Goal: Navigation & Orientation: Find specific page/section

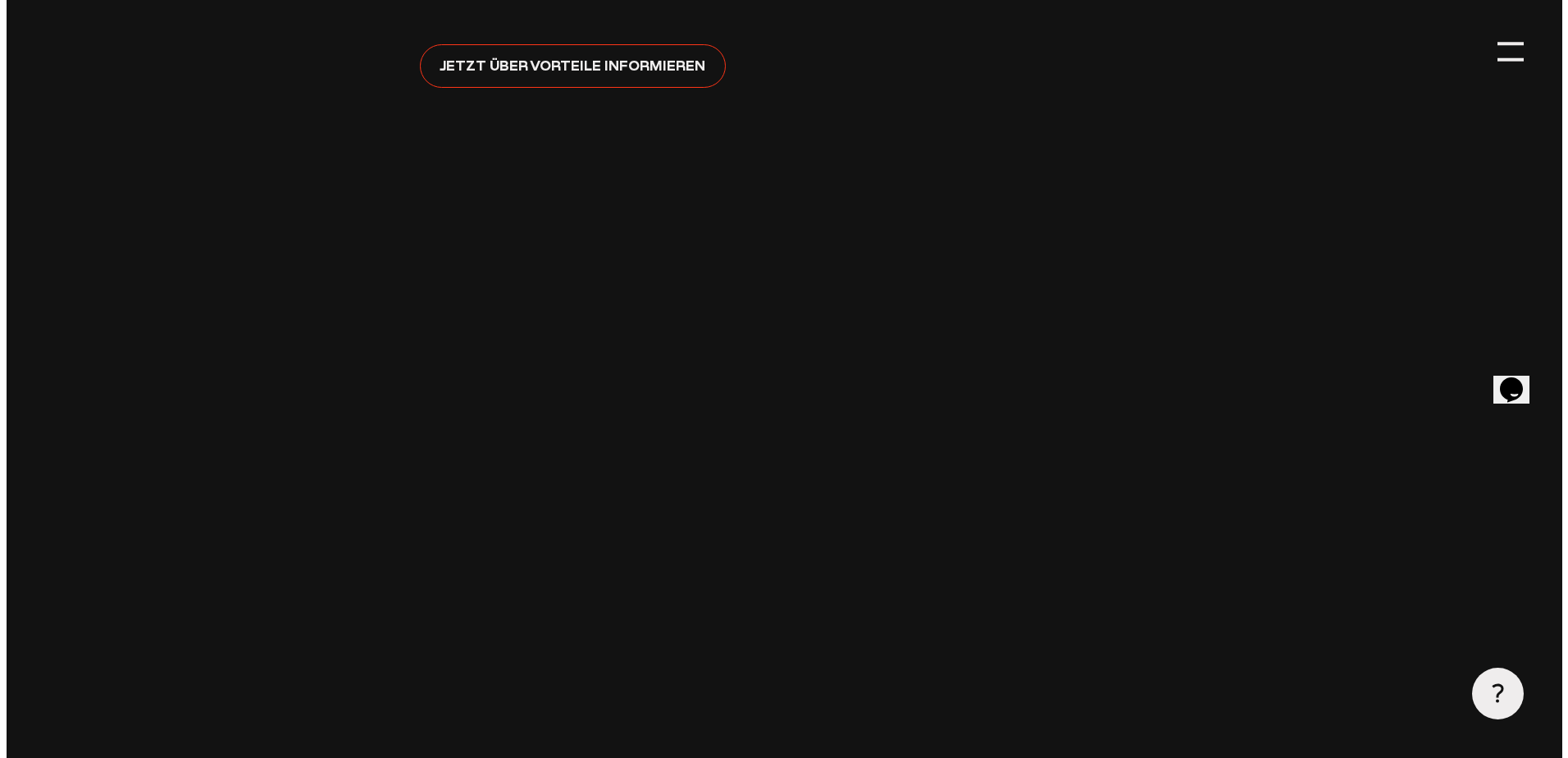
scroll to position [493, 0]
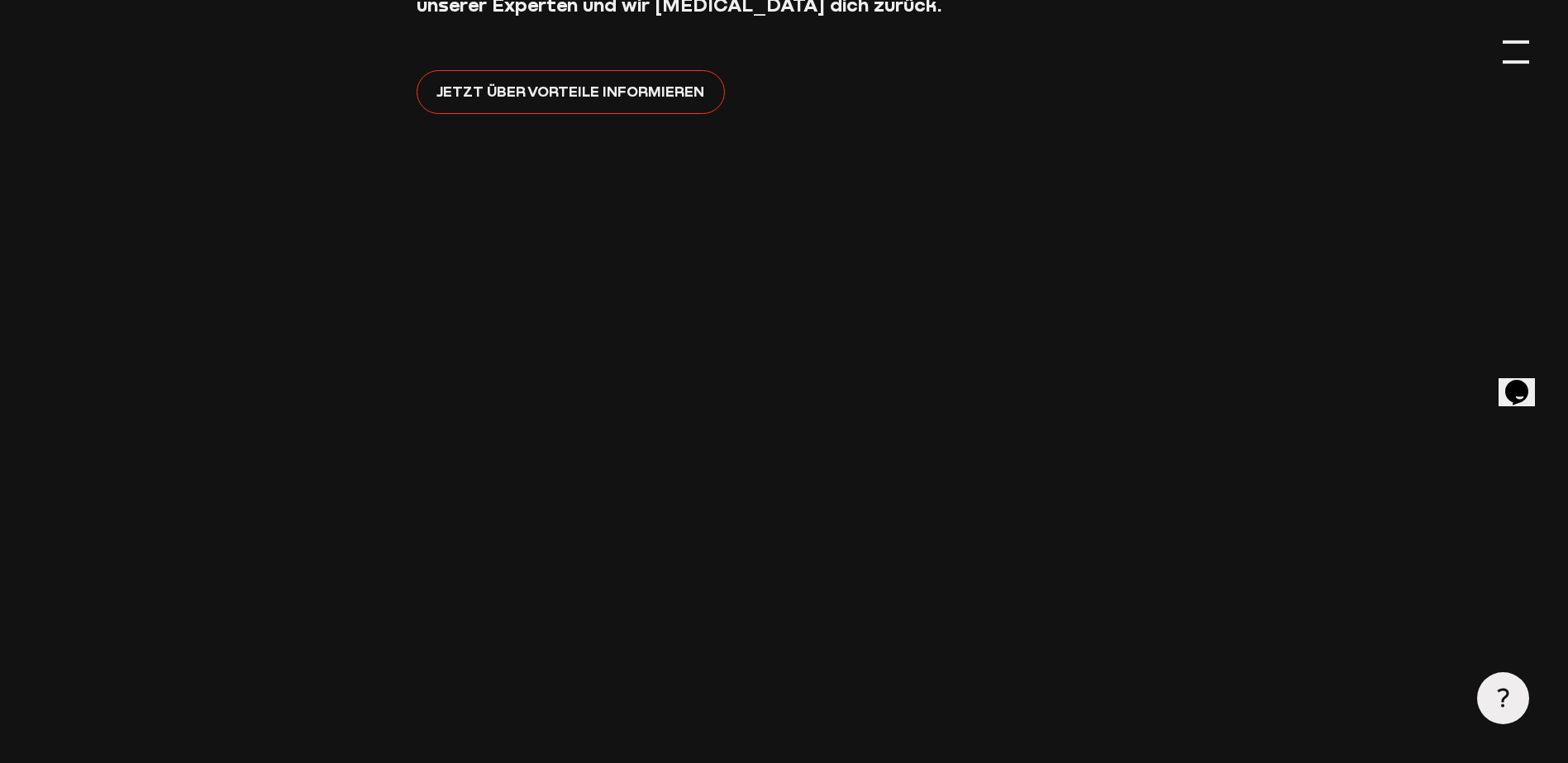
click at [1515, 56] on div at bounding box center [1515, 51] width 25 height 25
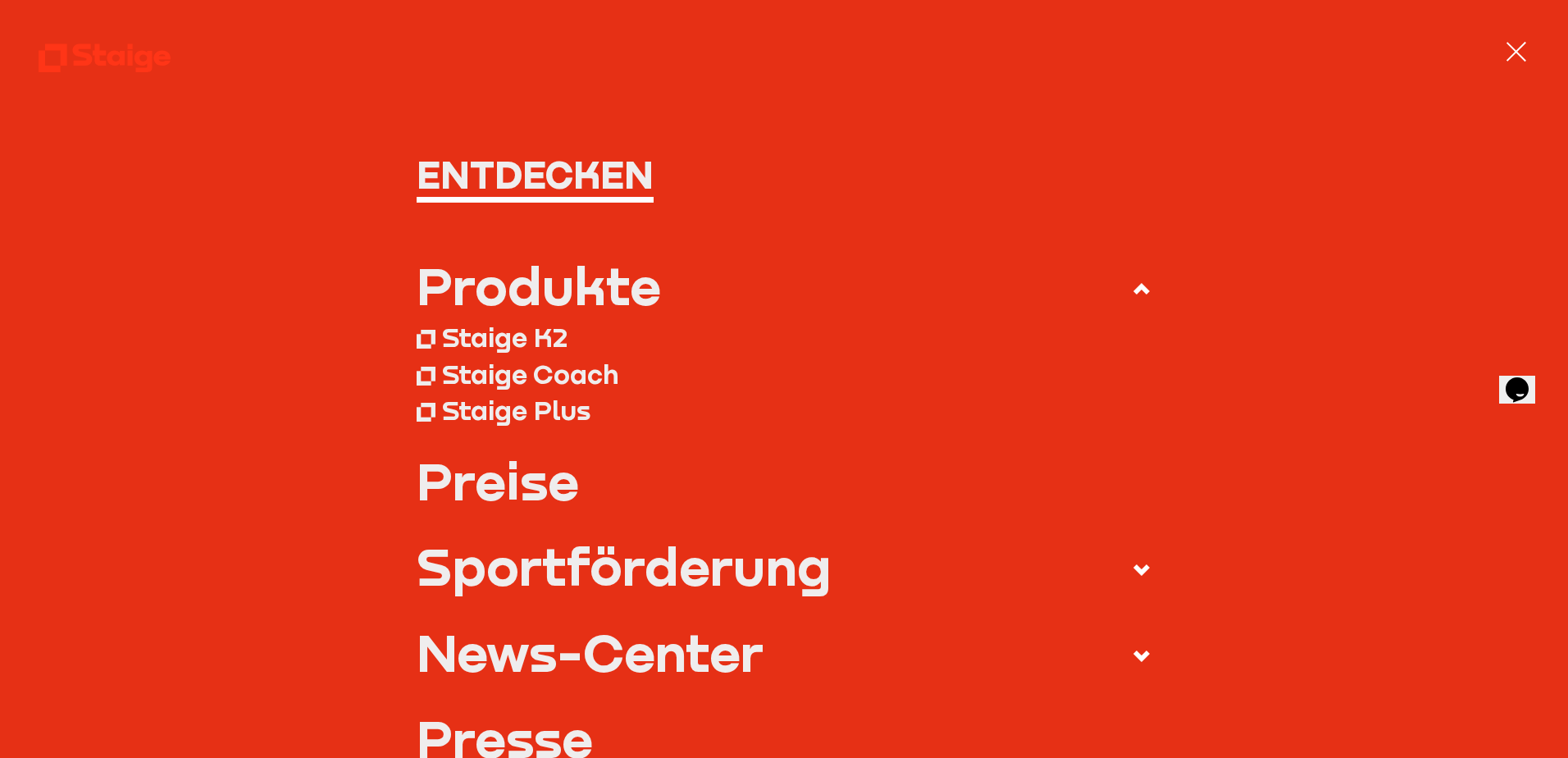
click at [491, 489] on link "Preise" at bounding box center [784, 480] width 736 height 52
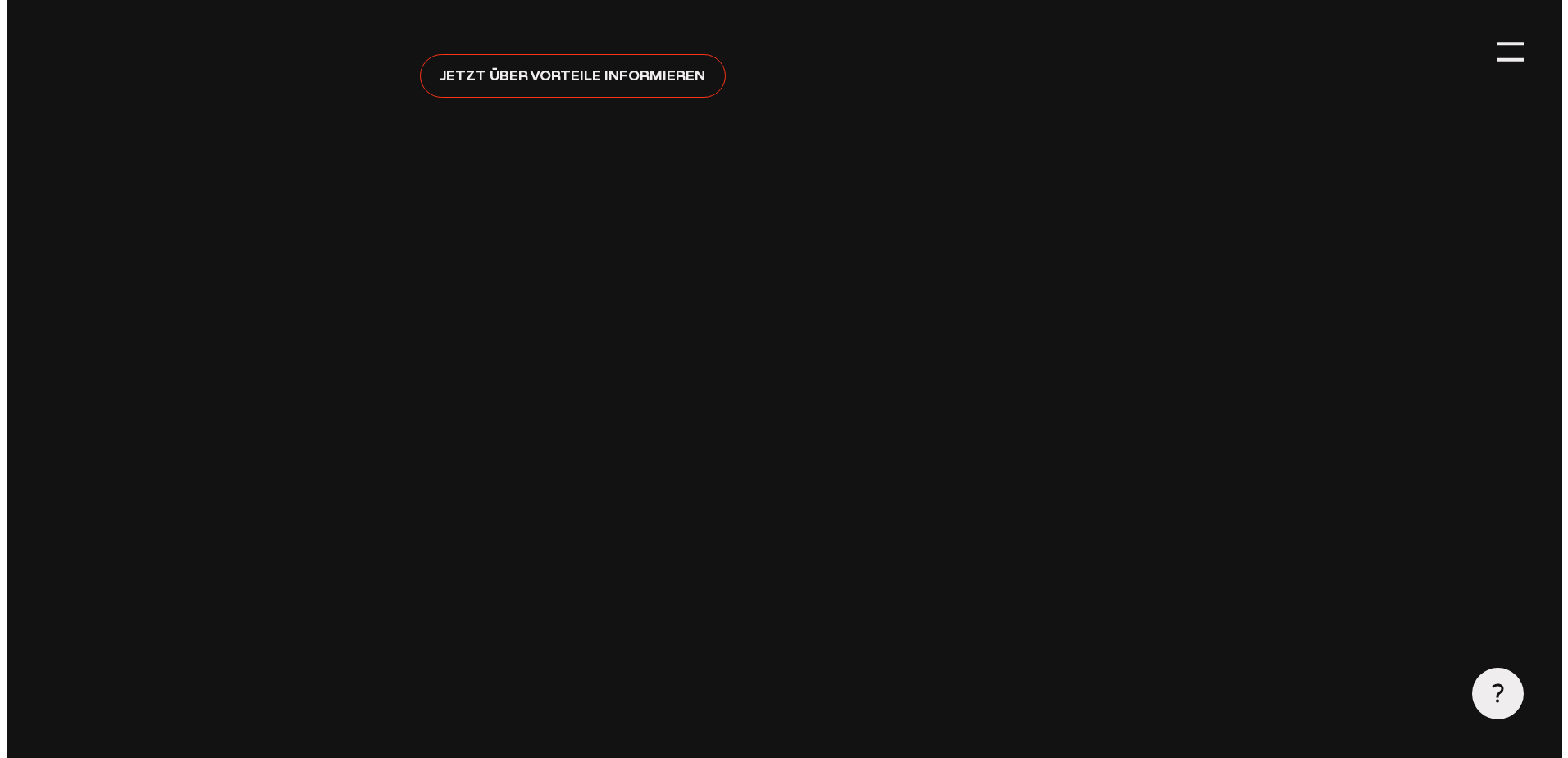
scroll to position [493, 0]
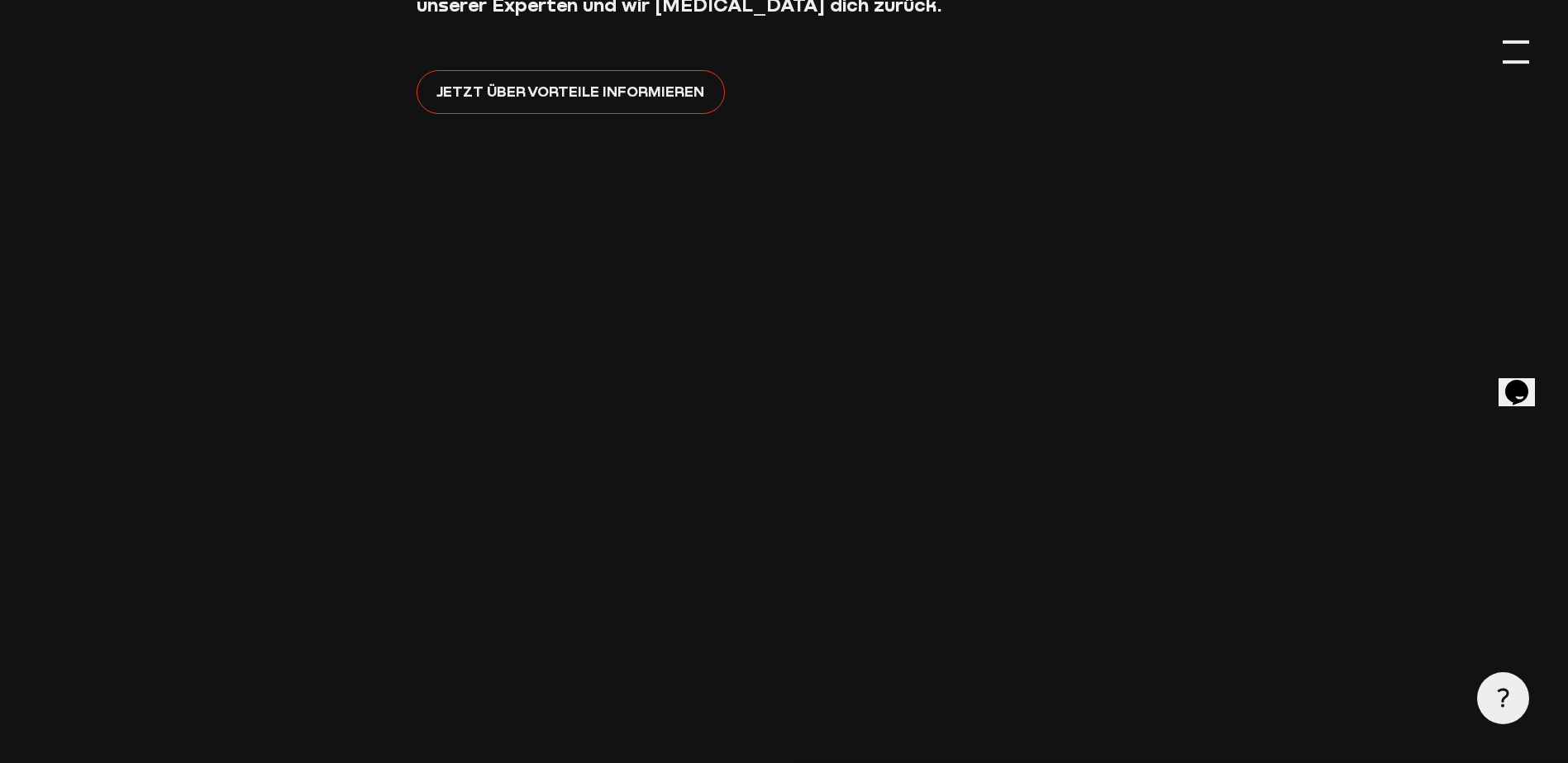
click at [1510, 41] on div at bounding box center [1515, 42] width 25 height 3
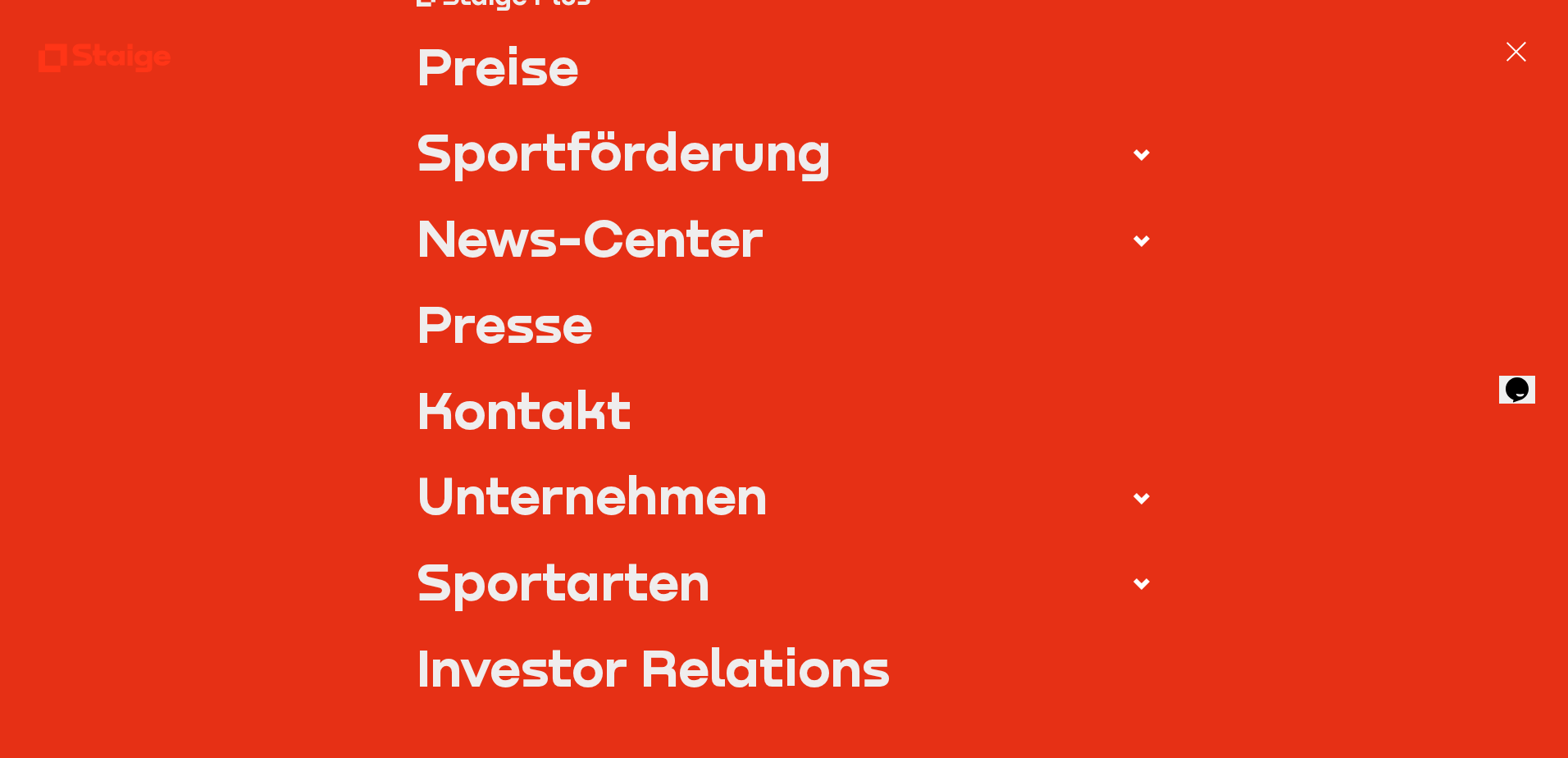
scroll to position [328, 0]
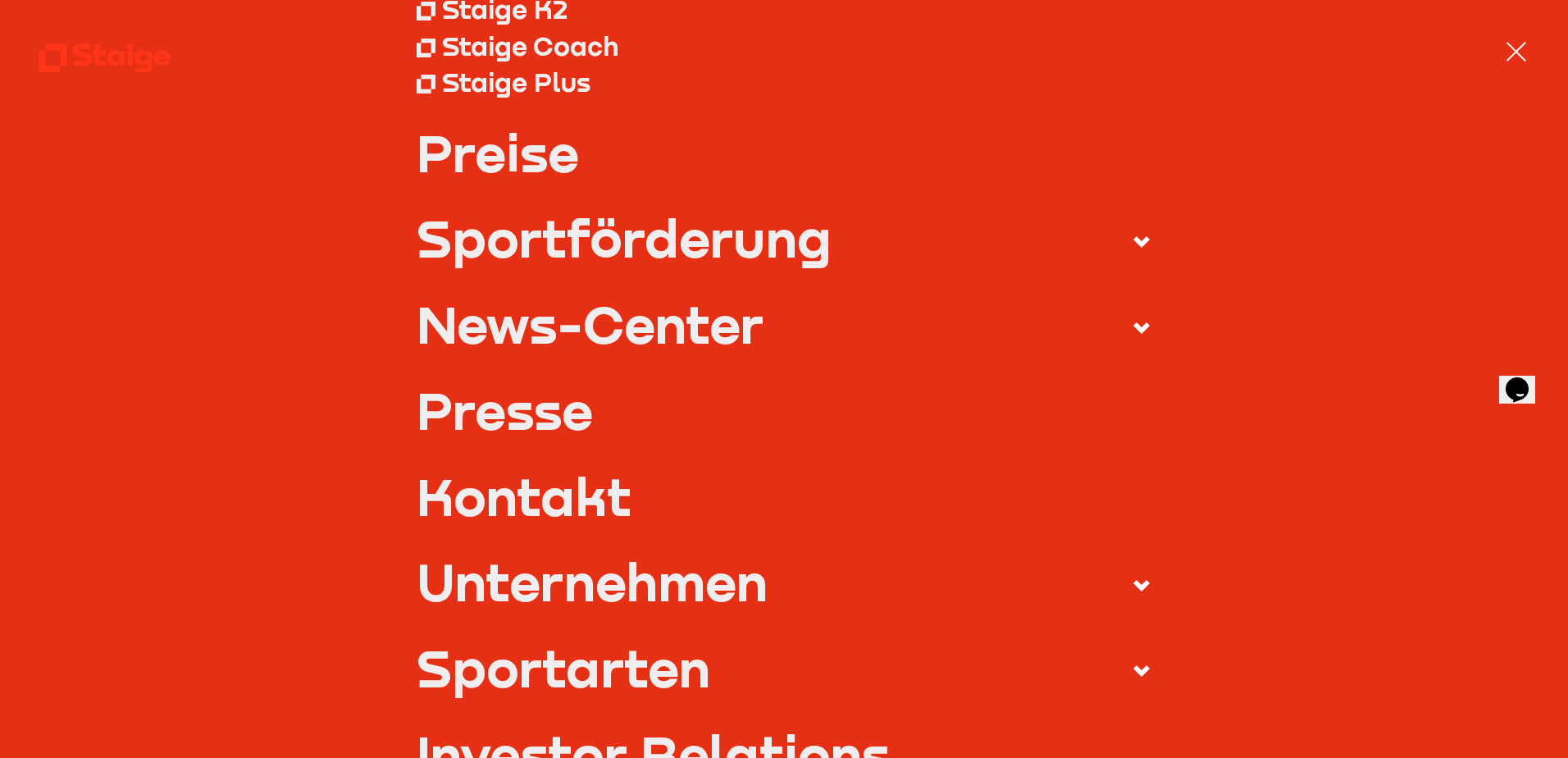
click at [1133, 241] on use at bounding box center [1141, 241] width 16 height 11
click at [0, 0] on input "Sportförderung" at bounding box center [0, 0] width 0 height 0
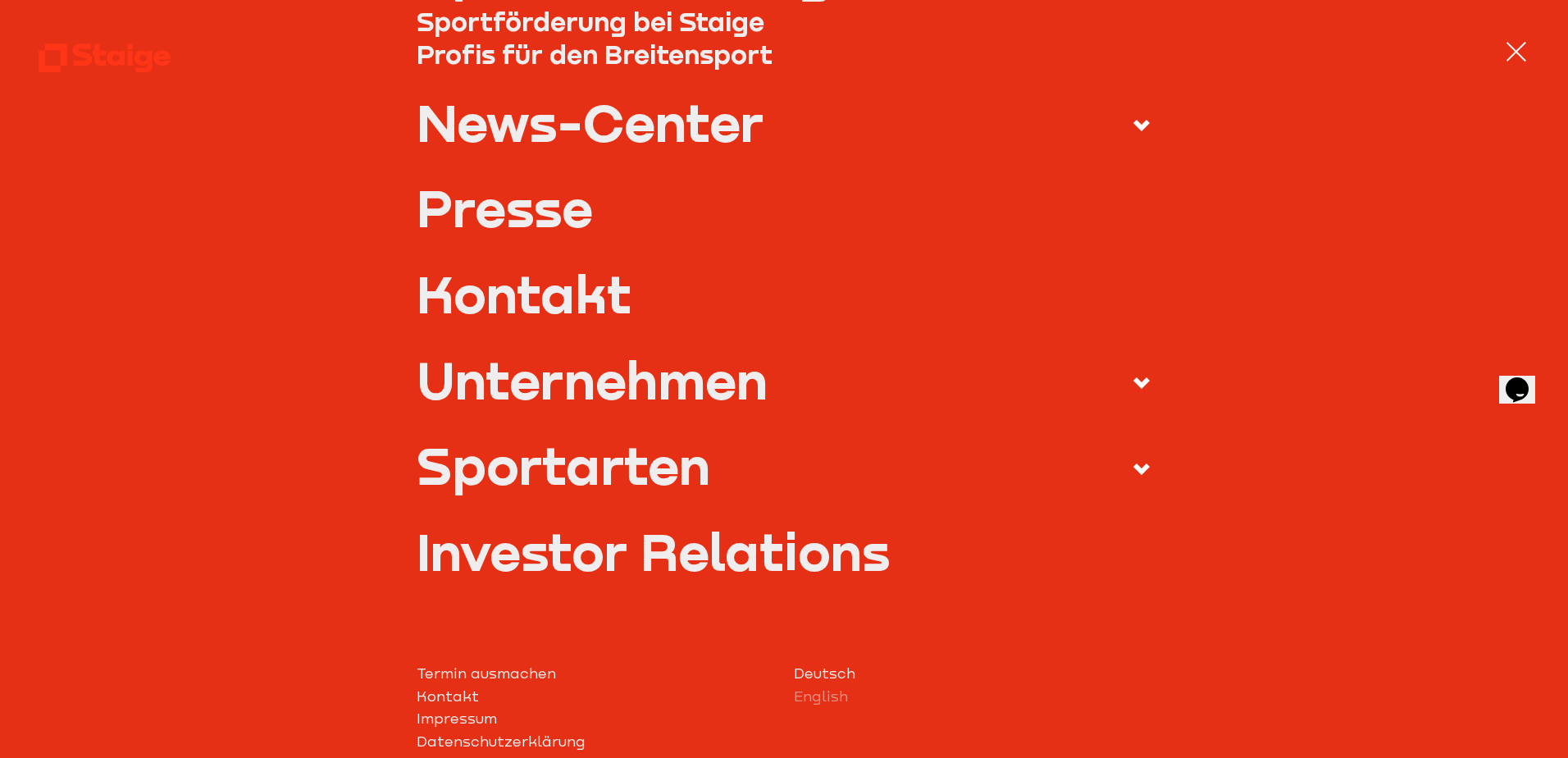
scroll to position [493, 0]
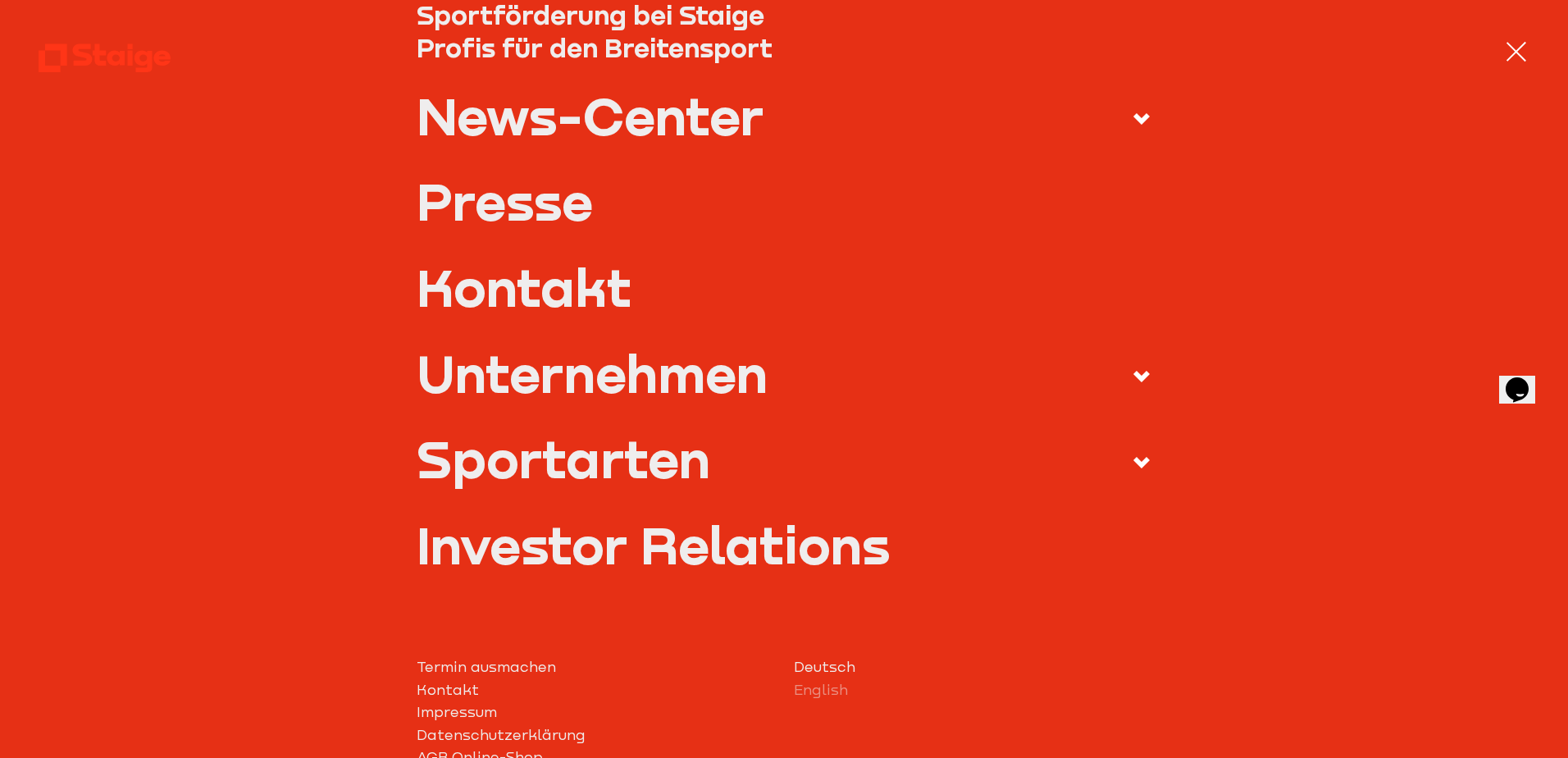
click at [1138, 464] on icon at bounding box center [1142, 462] width 20 height 20
click at [0, 0] on input "Sportarten" at bounding box center [0, 0] width 0 height 0
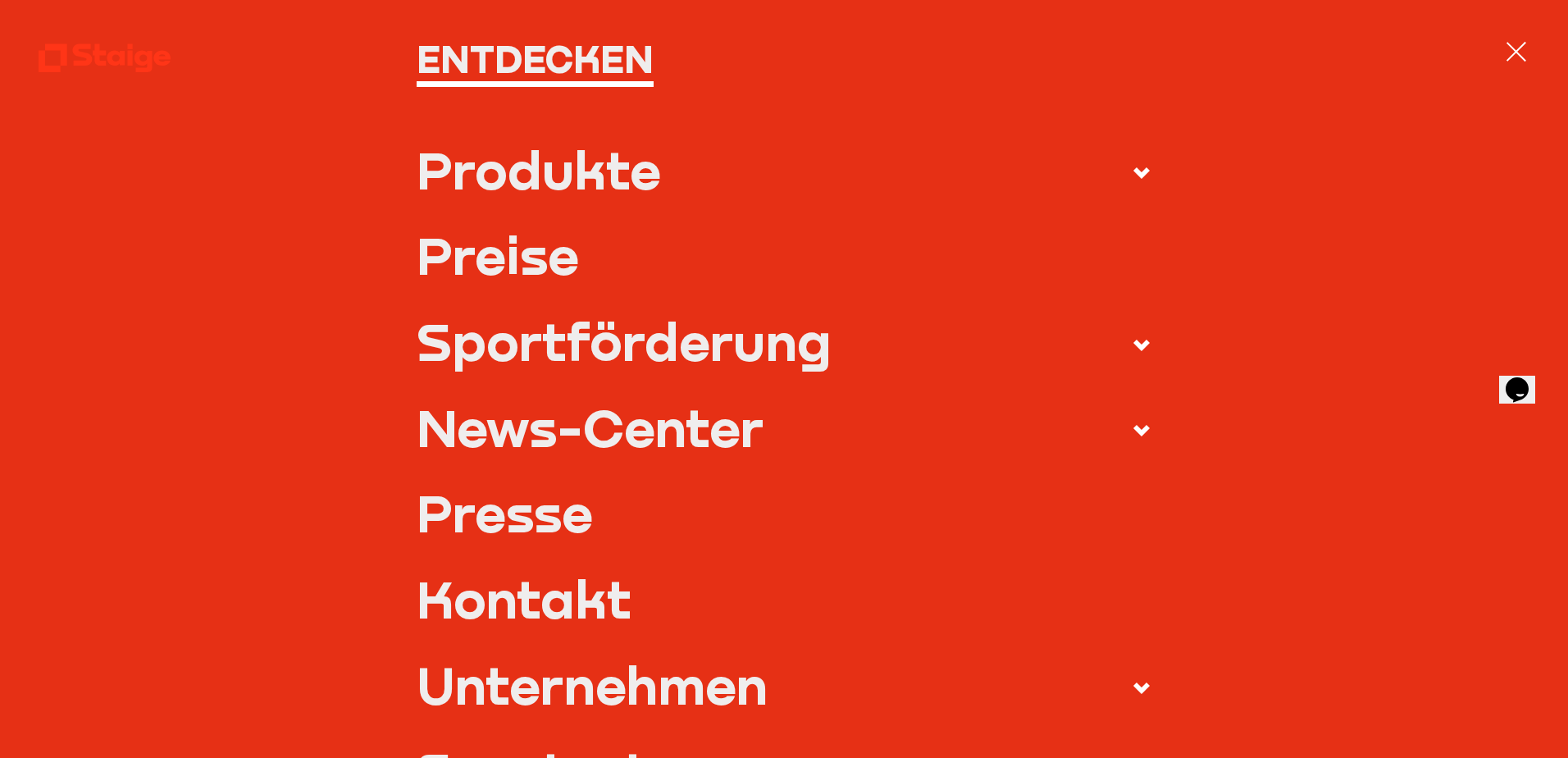
scroll to position [23, 0]
